Goal: Transaction & Acquisition: Purchase product/service

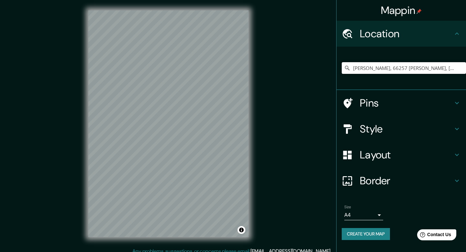
click at [429, 70] on input "[PERSON_NAME], 66257 [PERSON_NAME], [GEOGRAPHIC_DATA], [GEOGRAPHIC_DATA]" at bounding box center [404, 68] width 124 height 12
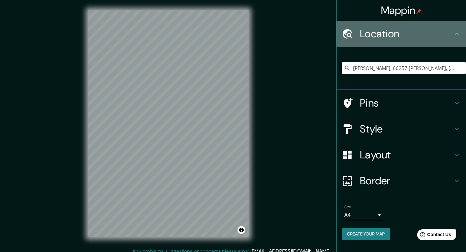
click at [372, 34] on h4 "Location" at bounding box center [406, 33] width 93 height 13
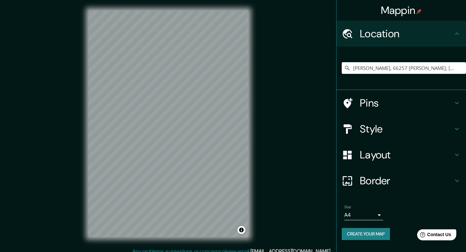
click at [348, 68] on icon at bounding box center [347, 68] width 6 height 6
drag, startPoint x: 353, startPoint y: 69, endPoint x: 466, endPoint y: 86, distance: 114.2
click at [466, 86] on html "Mappin Location [GEOGRAPHIC_DATA], [GEOGRAPHIC_DATA][PERSON_NAME], [GEOGRAPHIC_…" at bounding box center [233, 126] width 466 height 252
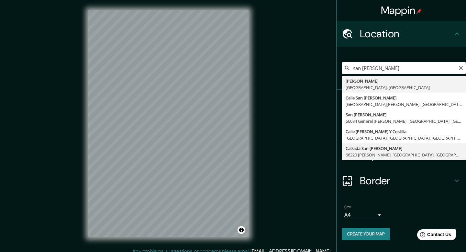
type input "[GEOGRAPHIC_DATA][PERSON_NAME], [GEOGRAPHIC_DATA][PERSON_NAME], [GEOGRAPHIC_DAT…"
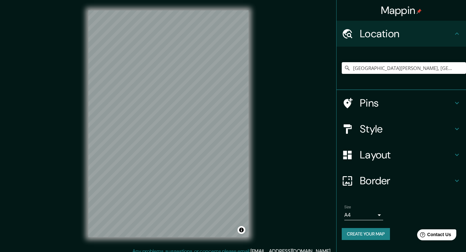
click at [348, 105] on icon at bounding box center [348, 103] width 9 height 10
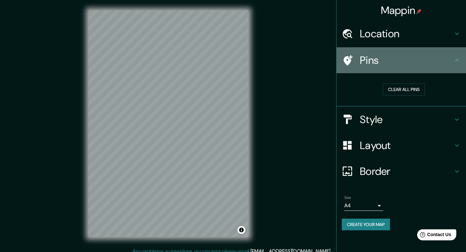
click at [376, 61] on h4 "Pins" at bounding box center [406, 60] width 93 height 13
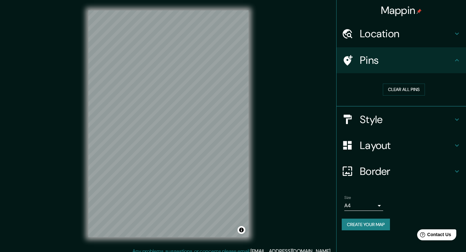
click at [348, 56] on icon at bounding box center [348, 60] width 9 height 10
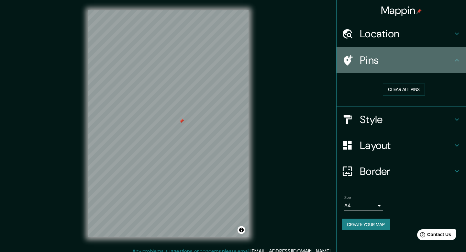
click at [347, 58] on icon at bounding box center [348, 60] width 9 height 10
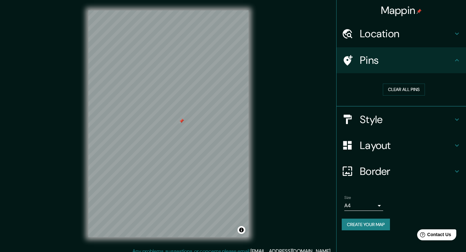
click at [458, 57] on icon at bounding box center [457, 60] width 8 height 8
click at [413, 90] on button "Clear all pins" at bounding box center [404, 89] width 42 height 12
click at [375, 116] on h4 "Style" at bounding box center [406, 119] width 93 height 13
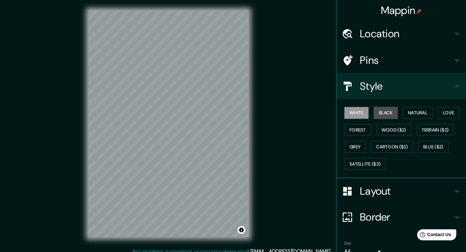
click at [383, 113] on button "Black" at bounding box center [386, 113] width 24 height 12
click at [419, 114] on button "Natural" at bounding box center [418, 113] width 30 height 12
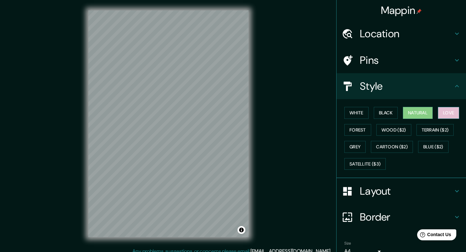
click at [451, 112] on button "Love" at bounding box center [448, 113] width 21 height 12
click at [354, 128] on button "Forest" at bounding box center [357, 130] width 27 height 12
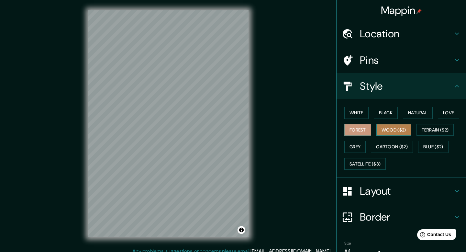
click at [395, 130] on button "Wood ($2)" at bounding box center [393, 130] width 35 height 12
click at [357, 126] on button "Forest" at bounding box center [357, 130] width 27 height 12
click at [385, 110] on button "Black" at bounding box center [386, 113] width 24 height 12
click at [355, 130] on button "Forest" at bounding box center [357, 130] width 27 height 12
click at [453, 86] on icon at bounding box center [457, 86] width 8 height 8
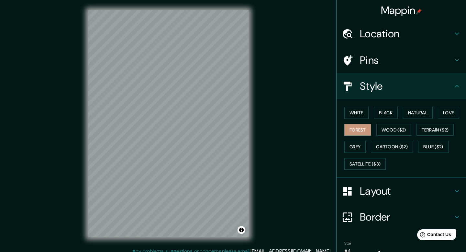
click at [458, 61] on icon at bounding box center [457, 60] width 8 height 8
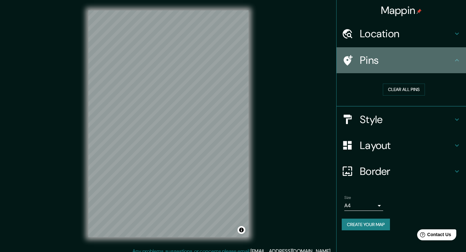
click at [458, 61] on icon at bounding box center [457, 60] width 8 height 8
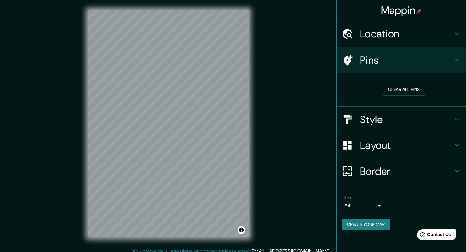
click at [455, 142] on icon at bounding box center [457, 145] width 8 height 8
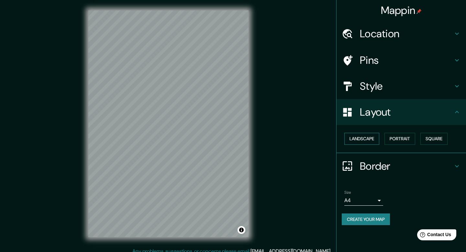
click at [352, 139] on button "Landscape" at bounding box center [361, 139] width 35 height 12
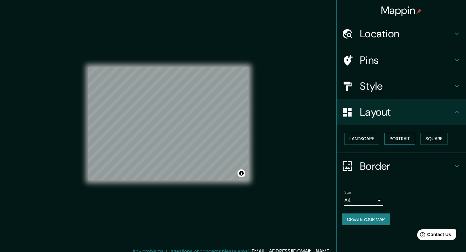
click at [408, 139] on button "Portrait" at bounding box center [399, 139] width 31 height 12
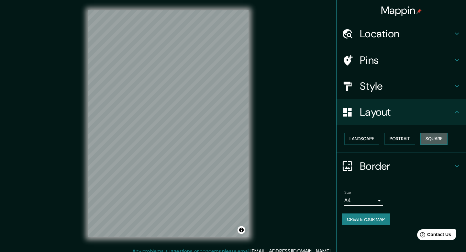
click at [436, 142] on button "Square" at bounding box center [433, 139] width 27 height 12
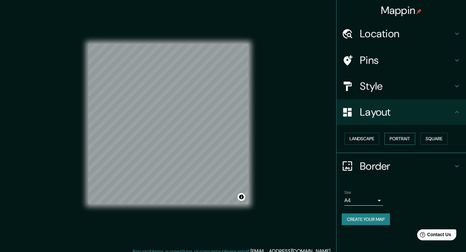
click at [404, 138] on button "Portrait" at bounding box center [399, 139] width 31 height 12
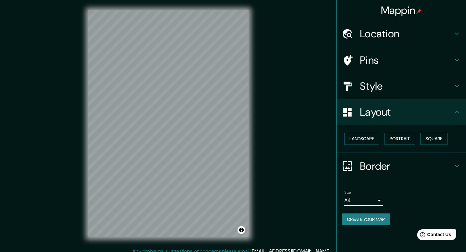
click at [389, 165] on h4 "Border" at bounding box center [406, 165] width 93 height 13
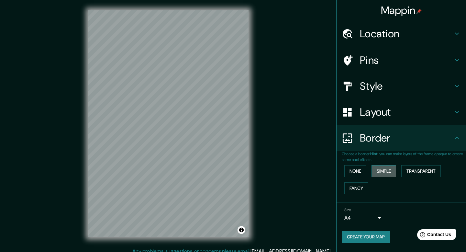
click at [382, 168] on button "Simple" at bounding box center [383, 171] width 25 height 12
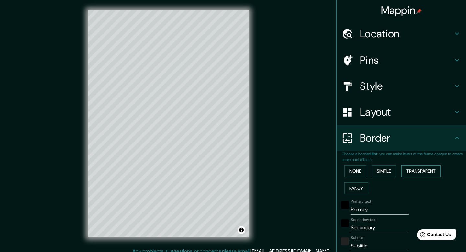
click at [420, 169] on button "Transparent" at bounding box center [420, 171] width 39 height 12
click at [355, 187] on button "Fancy" at bounding box center [356, 188] width 24 height 12
click at [357, 174] on button "None" at bounding box center [355, 171] width 22 height 12
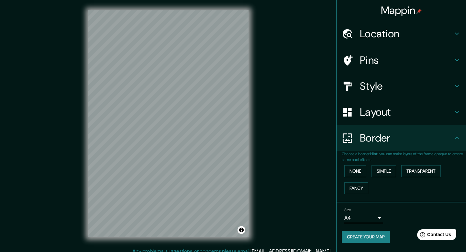
click at [376, 238] on button "Create your map" at bounding box center [366, 237] width 48 height 12
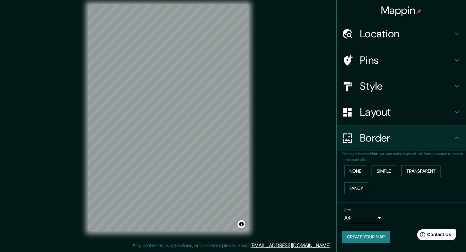
click at [359, 238] on button "Create your map" at bounding box center [366, 237] width 48 height 12
click at [357, 234] on button "Create your map" at bounding box center [366, 237] width 48 height 12
click at [378, 30] on h4 "Location" at bounding box center [406, 33] width 93 height 13
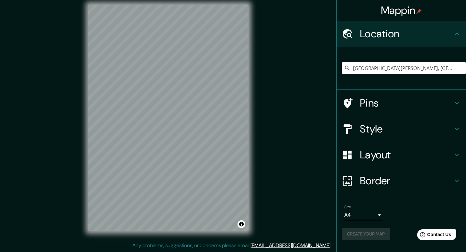
click at [378, 30] on h4 "Location" at bounding box center [406, 33] width 93 height 13
click at [373, 37] on h4 "Location" at bounding box center [406, 33] width 93 height 13
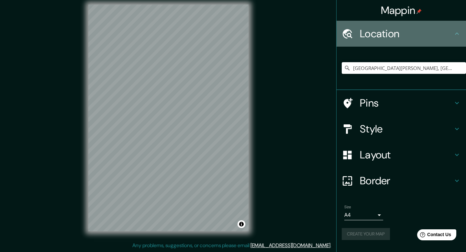
click at [455, 34] on icon at bounding box center [457, 33] width 4 height 2
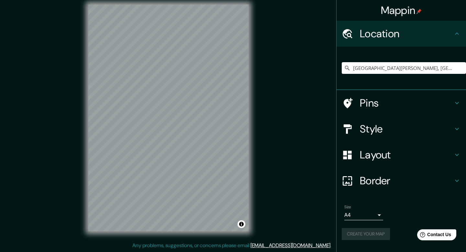
click at [360, 233] on div "Create your map" at bounding box center [401, 234] width 119 height 12
click at [281, 179] on div "Mappin Location [GEOGRAPHIC_DATA][PERSON_NAME], [GEOGRAPHIC_DATA][PERSON_NAME],…" at bounding box center [233, 123] width 466 height 258
click at [393, 102] on h4 "Pins" at bounding box center [406, 102] width 93 height 13
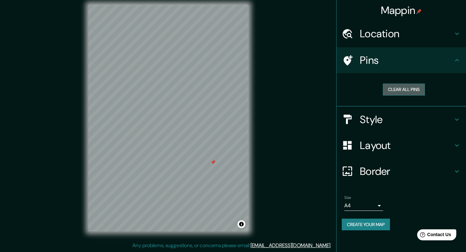
click at [404, 87] on button "Clear all pins" at bounding box center [404, 89] width 42 height 12
click at [365, 222] on button "Create your map" at bounding box center [366, 224] width 48 height 12
click at [368, 210] on body "Mappin Location [GEOGRAPHIC_DATA][PERSON_NAME], [GEOGRAPHIC_DATA][PERSON_NAME],…" at bounding box center [233, 120] width 466 height 252
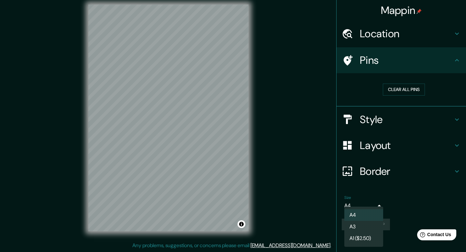
click at [366, 206] on ul "A4 A3 A1 ($2.50)" at bounding box center [363, 226] width 39 height 40
click at [391, 211] on div at bounding box center [233, 126] width 466 height 252
click at [358, 204] on body "Mappin Location [GEOGRAPHIC_DATA][PERSON_NAME], [GEOGRAPHIC_DATA][PERSON_NAME],…" at bounding box center [233, 120] width 466 height 252
click at [354, 225] on li "A3" at bounding box center [363, 227] width 39 height 12
click at [364, 208] on body "Mappin Location [GEOGRAPHIC_DATA][PERSON_NAME], [GEOGRAPHIC_DATA][PERSON_NAME],…" at bounding box center [233, 120] width 466 height 252
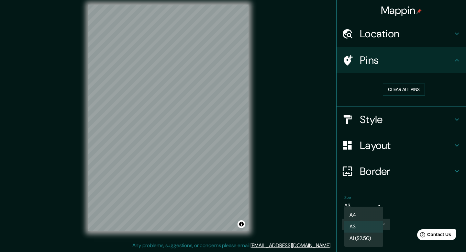
click at [359, 213] on li "A4" at bounding box center [363, 215] width 39 height 12
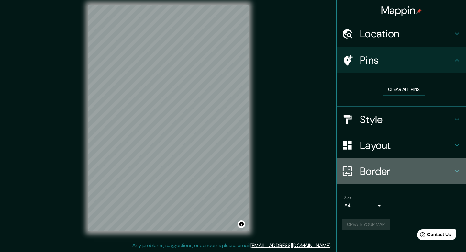
click at [412, 170] on h4 "Border" at bounding box center [406, 171] width 93 height 13
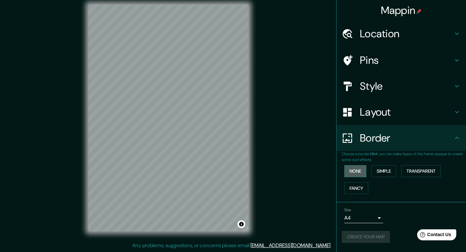
click at [345, 169] on button "None" at bounding box center [355, 171] width 22 height 12
click at [355, 170] on button "None" at bounding box center [355, 171] width 22 height 12
click at [372, 234] on button "Create your map" at bounding box center [366, 237] width 48 height 12
click at [386, 108] on h4 "Layout" at bounding box center [406, 111] width 93 height 13
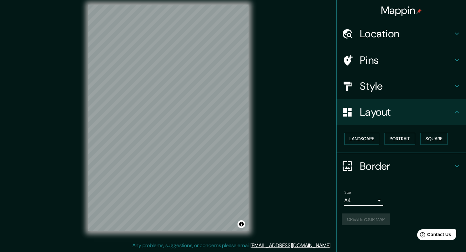
click at [386, 108] on h4 "Layout" at bounding box center [406, 111] width 93 height 13
click at [392, 159] on h4 "Border" at bounding box center [406, 165] width 93 height 13
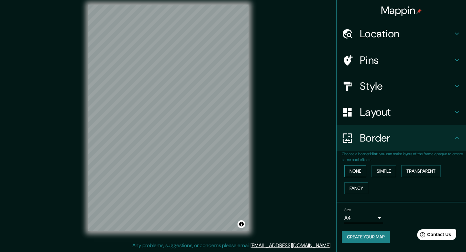
click at [355, 170] on button "None" at bounding box center [355, 171] width 22 height 12
click at [367, 236] on button "Create your map" at bounding box center [366, 237] width 48 height 12
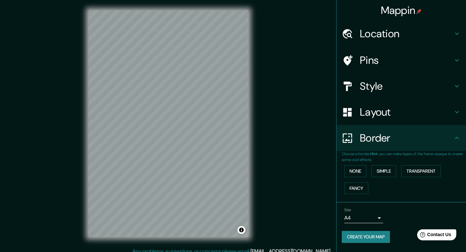
click at [363, 217] on body "Mappin Location [GEOGRAPHIC_DATA][PERSON_NAME], [GEOGRAPHIC_DATA][PERSON_NAME],…" at bounding box center [233, 126] width 466 height 252
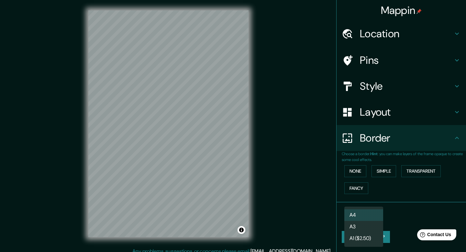
click at [354, 224] on li "A3" at bounding box center [363, 227] width 39 height 12
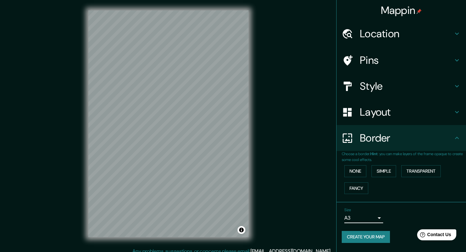
click at [357, 217] on body "Mappin Location [GEOGRAPHIC_DATA][PERSON_NAME], [GEOGRAPHIC_DATA][PERSON_NAME],…" at bounding box center [233, 126] width 466 height 252
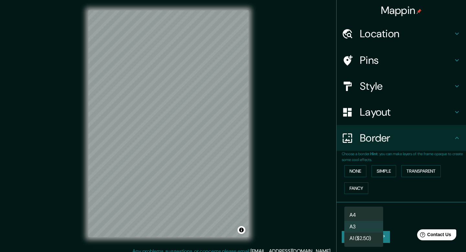
click at [355, 225] on li "A3" at bounding box center [363, 227] width 39 height 12
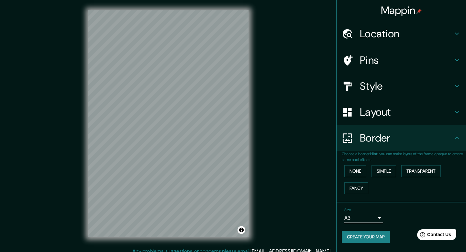
click at [376, 113] on h4 "Layout" at bounding box center [406, 111] width 93 height 13
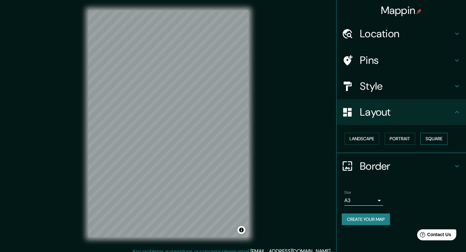
click at [437, 139] on button "Square" at bounding box center [433, 139] width 27 height 12
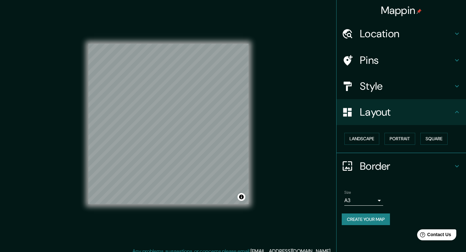
click at [42, 119] on div "Mappin Location [GEOGRAPHIC_DATA][PERSON_NAME], [GEOGRAPHIC_DATA][PERSON_NAME],…" at bounding box center [233, 129] width 466 height 258
click at [366, 220] on button "Create your map" at bounding box center [366, 219] width 48 height 12
click at [306, 105] on div "Mappin Location [GEOGRAPHIC_DATA][PERSON_NAME], [GEOGRAPHIC_DATA][PERSON_NAME],…" at bounding box center [233, 129] width 466 height 258
click at [382, 28] on h4 "Location" at bounding box center [406, 33] width 93 height 13
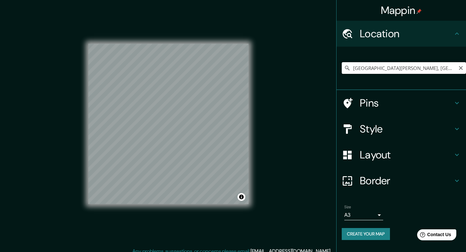
click at [379, 69] on input "[GEOGRAPHIC_DATA][PERSON_NAME], [GEOGRAPHIC_DATA][PERSON_NAME], [GEOGRAPHIC_DAT…" at bounding box center [404, 68] width 124 height 12
click at [461, 67] on icon "Clear" at bounding box center [460, 67] width 5 height 5
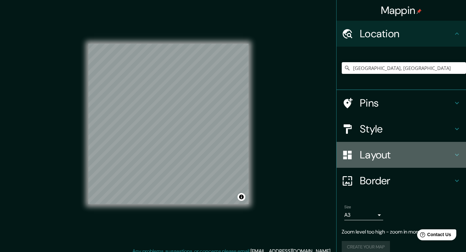
click at [366, 158] on h4 "Layout" at bounding box center [406, 154] width 93 height 13
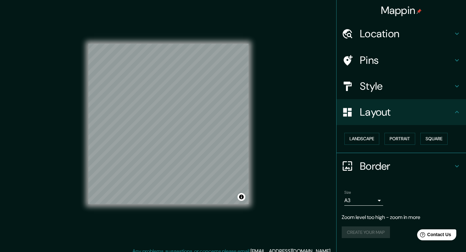
click at [366, 114] on h4 "Layout" at bounding box center [406, 111] width 93 height 13
click at [388, 87] on h4 "Style" at bounding box center [406, 86] width 93 height 13
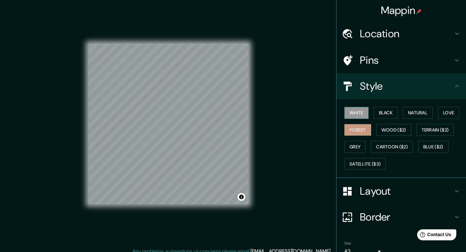
click at [358, 114] on button "White" at bounding box center [356, 113] width 24 height 12
click at [383, 114] on button "Black" at bounding box center [386, 113] width 24 height 12
click at [355, 127] on button "Forest" at bounding box center [357, 130] width 27 height 12
click at [397, 29] on h4 "Location" at bounding box center [406, 33] width 93 height 13
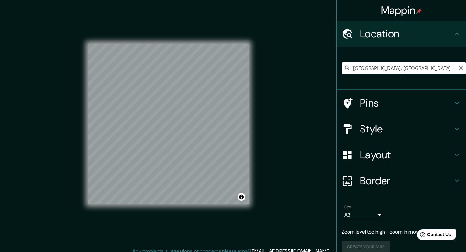
click at [399, 70] on input "[GEOGRAPHIC_DATA], [GEOGRAPHIC_DATA]" at bounding box center [404, 68] width 124 height 12
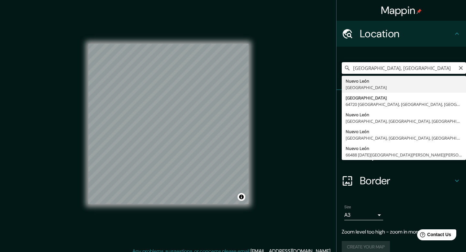
drag, startPoint x: 392, startPoint y: 69, endPoint x: 337, endPoint y: 68, distance: 55.0
click at [337, 68] on div "[GEOGRAPHIC_DATA], [GEOGRAPHIC_DATA] [GEOGRAPHIC_DATA] [GEOGRAPHIC_DATA] [GEOGR…" at bounding box center [400, 68] width 129 height 43
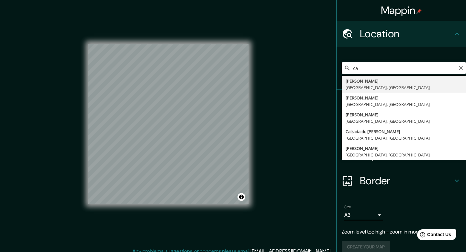
type input "c"
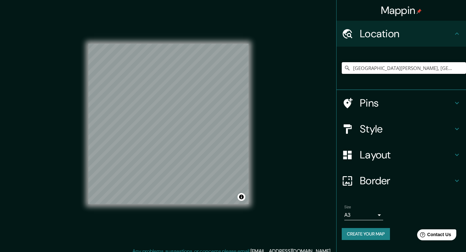
type input "[GEOGRAPHIC_DATA][PERSON_NAME], [GEOGRAPHIC_DATA][PERSON_NAME], [GEOGRAPHIC_DAT…"
click at [257, 154] on div "© Mapbox © OpenStreetMap Improve this map" at bounding box center [168, 123] width 181 height 247
click at [49, 87] on div "Mappin Location [GEOGRAPHIC_DATA][PERSON_NAME], [GEOGRAPHIC_DATA][PERSON_NAME],…" at bounding box center [233, 129] width 466 height 258
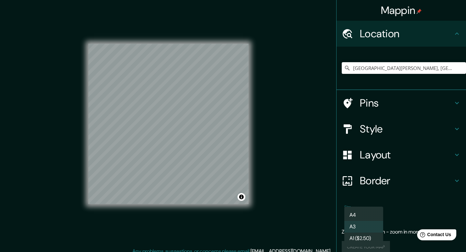
click at [359, 214] on body "Mappin Location [GEOGRAPHIC_DATA][PERSON_NAME], [GEOGRAPHIC_DATA][PERSON_NAME],…" at bounding box center [233, 126] width 466 height 252
click at [354, 214] on li "A4" at bounding box center [363, 215] width 39 height 12
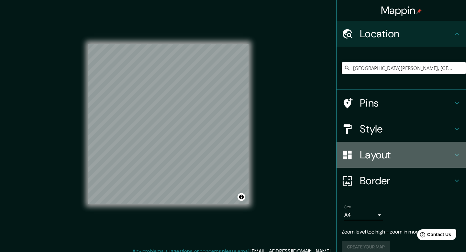
click at [369, 147] on div "Layout" at bounding box center [400, 155] width 129 height 26
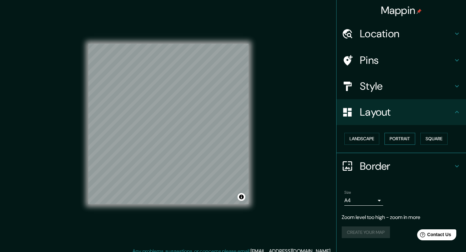
click at [401, 142] on button "Portrait" at bounding box center [399, 139] width 31 height 12
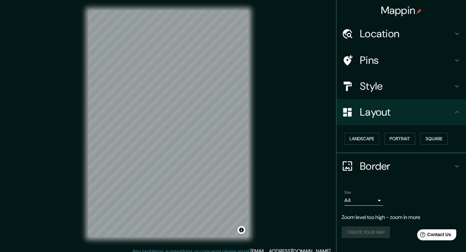
click at [280, 121] on div "Mappin Location [GEOGRAPHIC_DATA][PERSON_NAME], [GEOGRAPHIC_DATA][PERSON_NAME],…" at bounding box center [233, 129] width 466 height 258
click at [302, 128] on div "Mappin Location [GEOGRAPHIC_DATA][PERSON_NAME], [GEOGRAPHIC_DATA][PERSON_NAME],…" at bounding box center [233, 129] width 466 height 258
